Goal: Navigation & Orientation: Find specific page/section

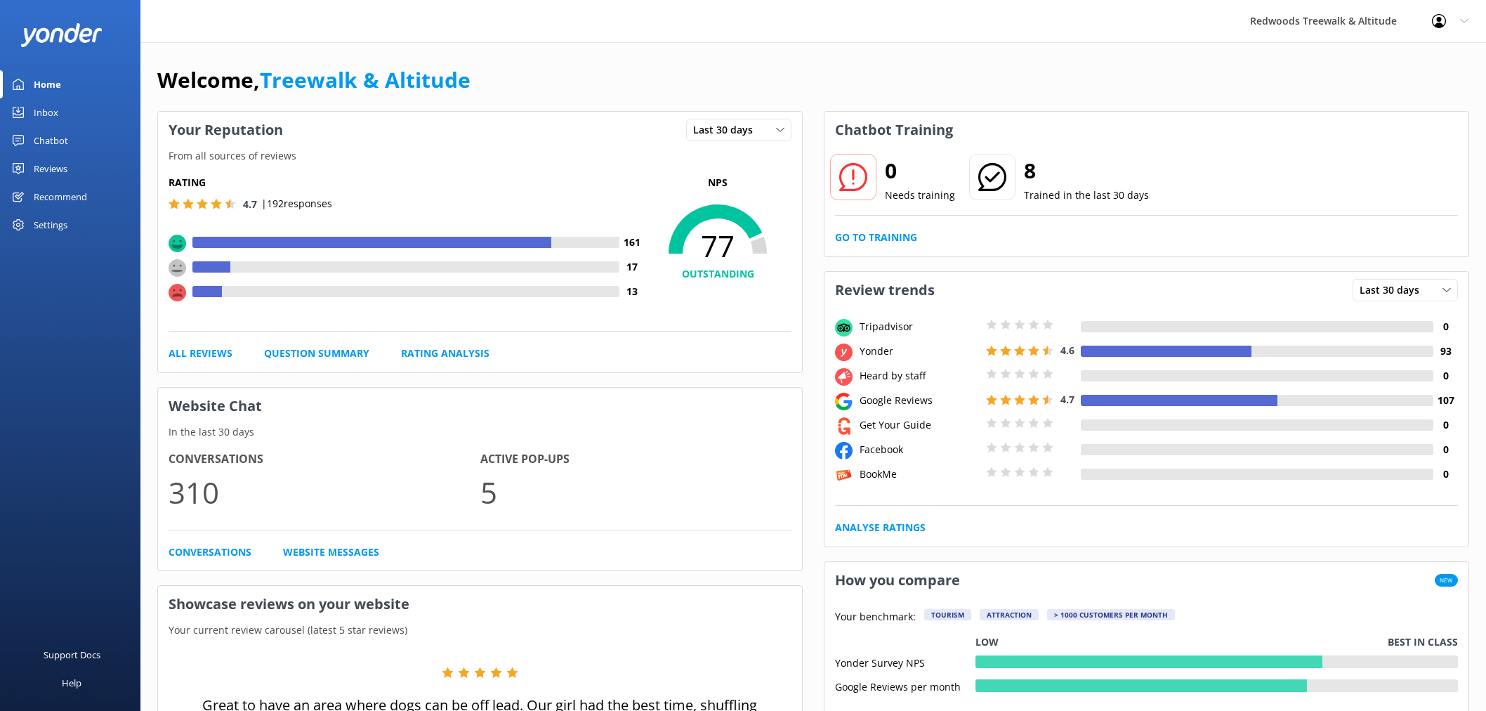
click at [84, 163] on link "Reviews" at bounding box center [70, 169] width 140 height 28
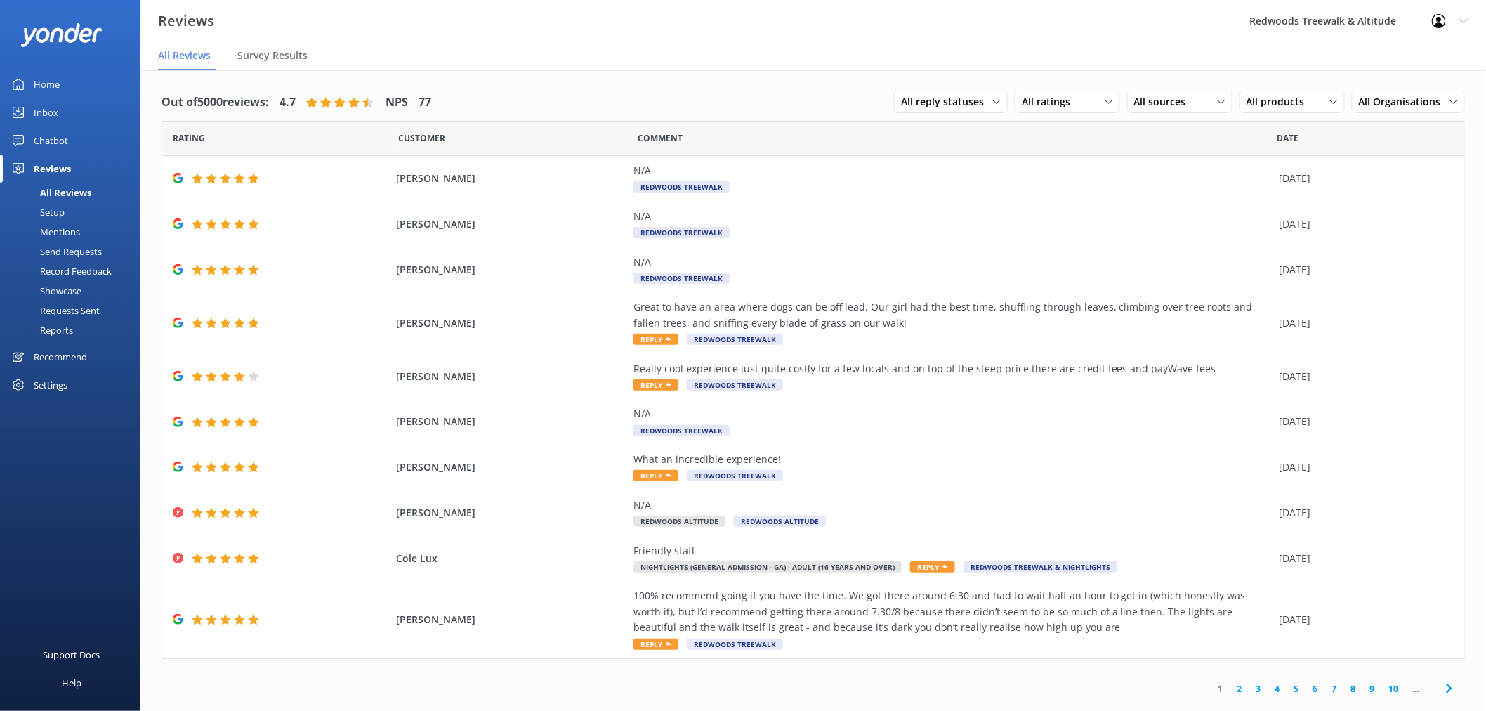
click at [73, 114] on link "Inbox" at bounding box center [70, 112] width 140 height 28
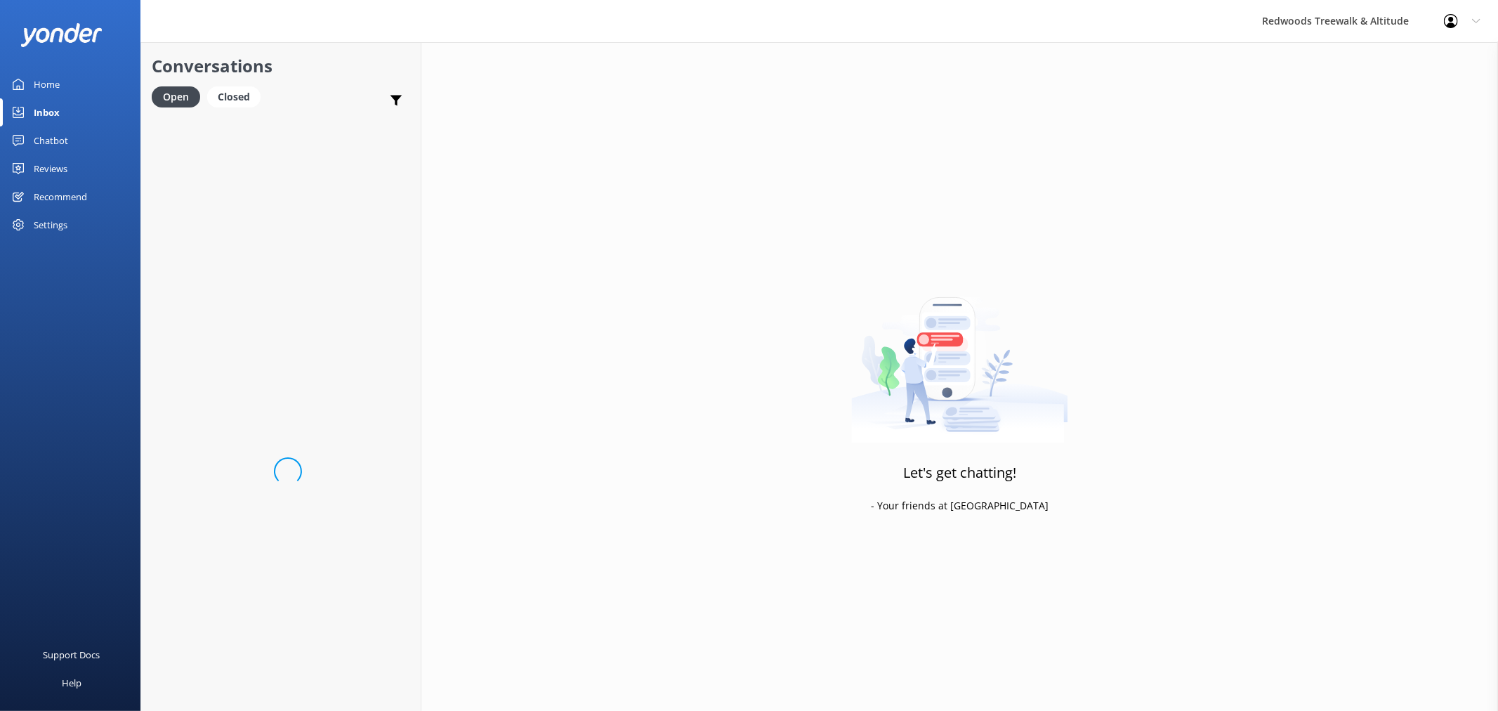
click at [79, 86] on link "Home" at bounding box center [70, 84] width 140 height 28
